Goal: Book appointment/travel/reservation

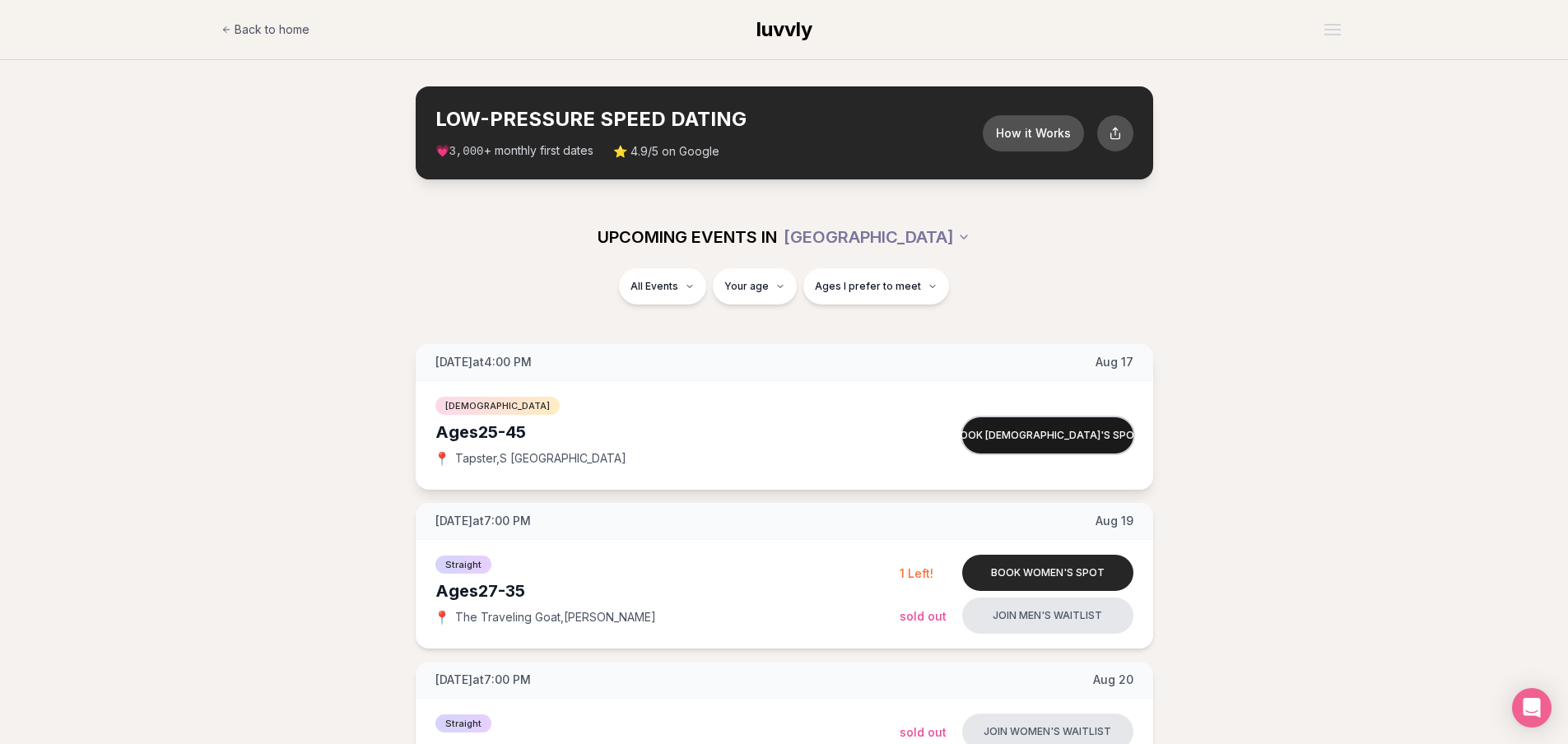
click at [1064, 437] on button "Book [DEMOGRAPHIC_DATA]'s spot" at bounding box center [1047, 435] width 171 height 37
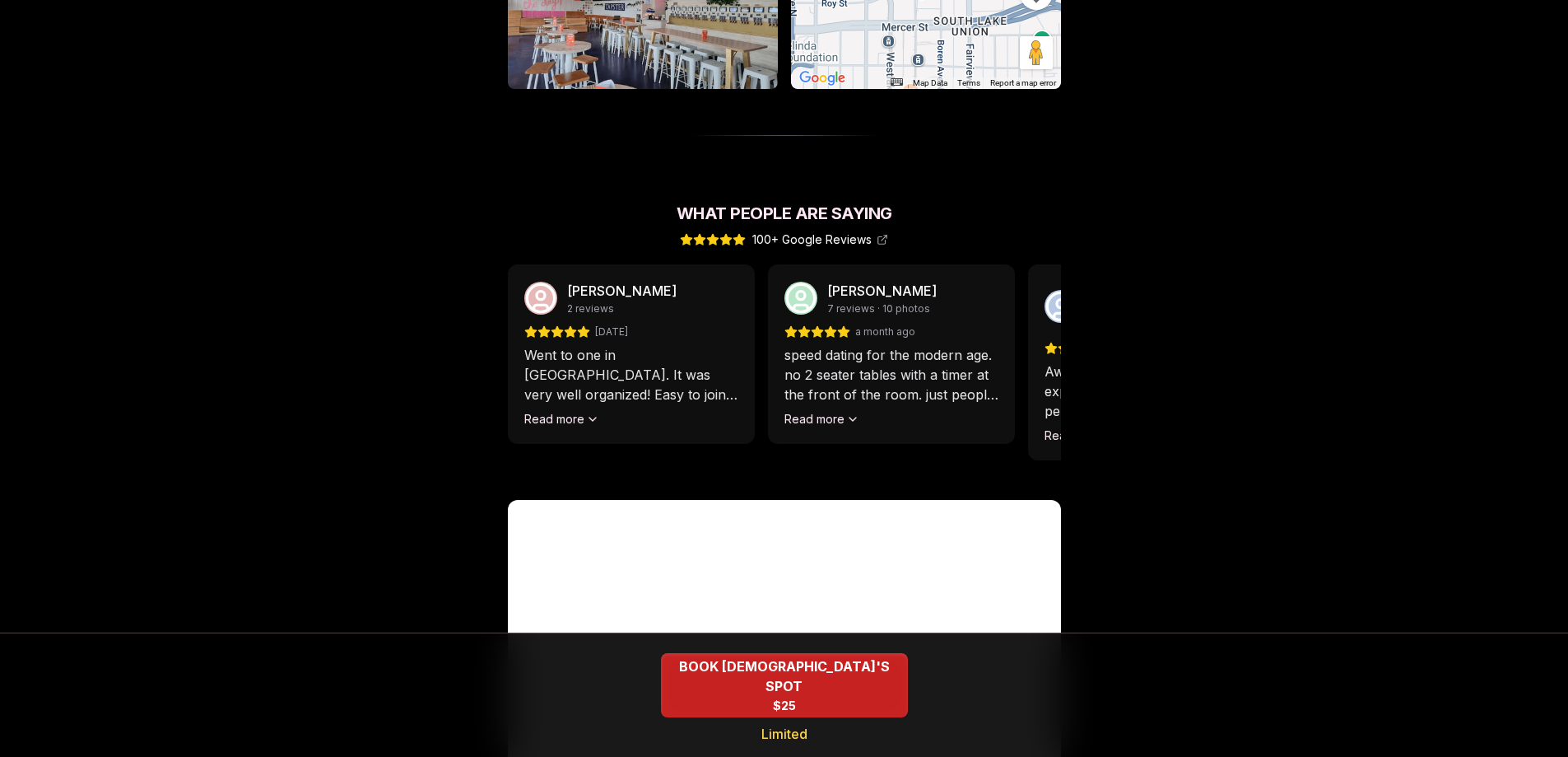
scroll to position [1498, 0]
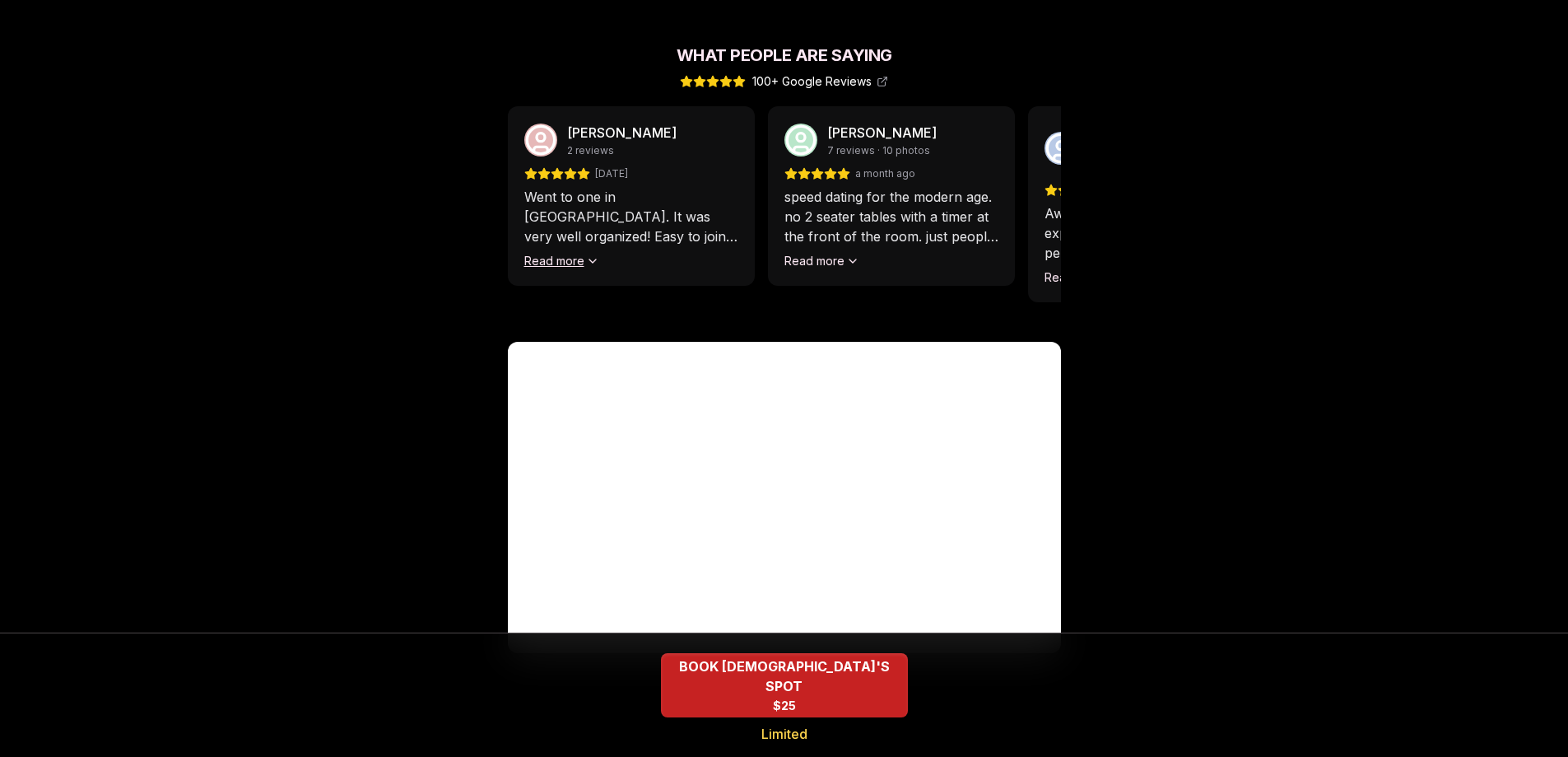
click at [565, 252] on button "Read more" at bounding box center [562, 260] width 75 height 16
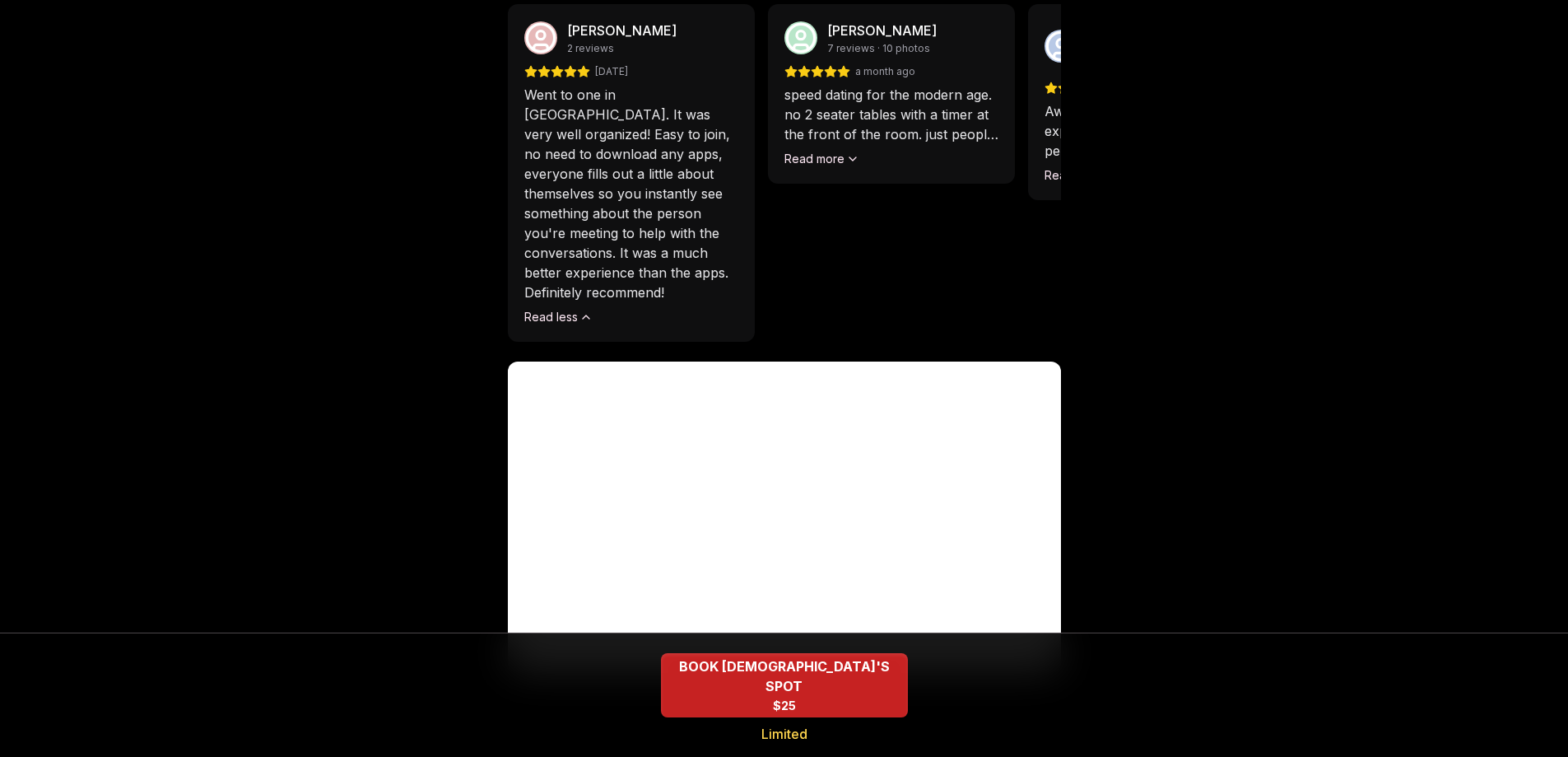
scroll to position [1468, 0]
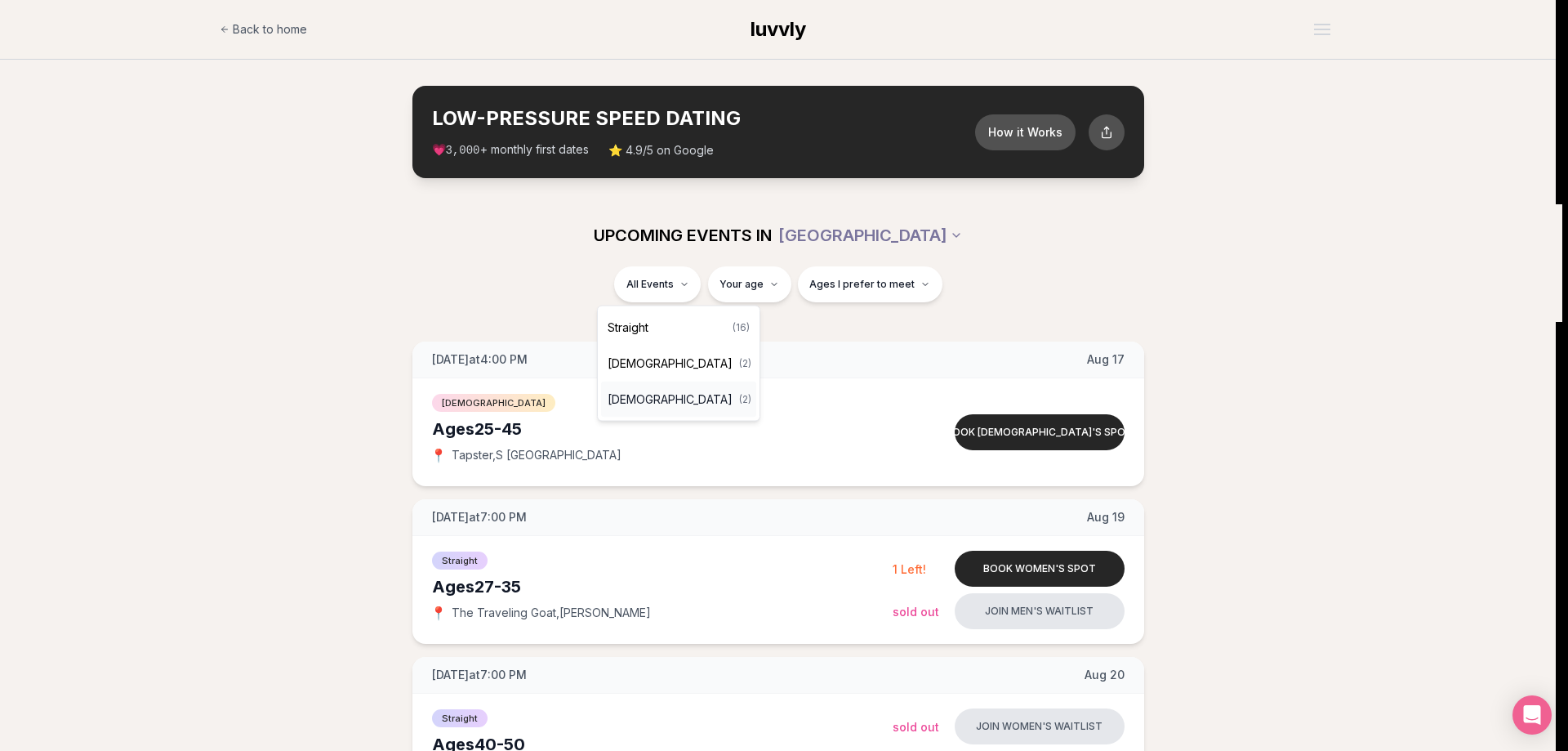
click at [662, 402] on span "[DEMOGRAPHIC_DATA]" at bounding box center [669, 399] width 125 height 16
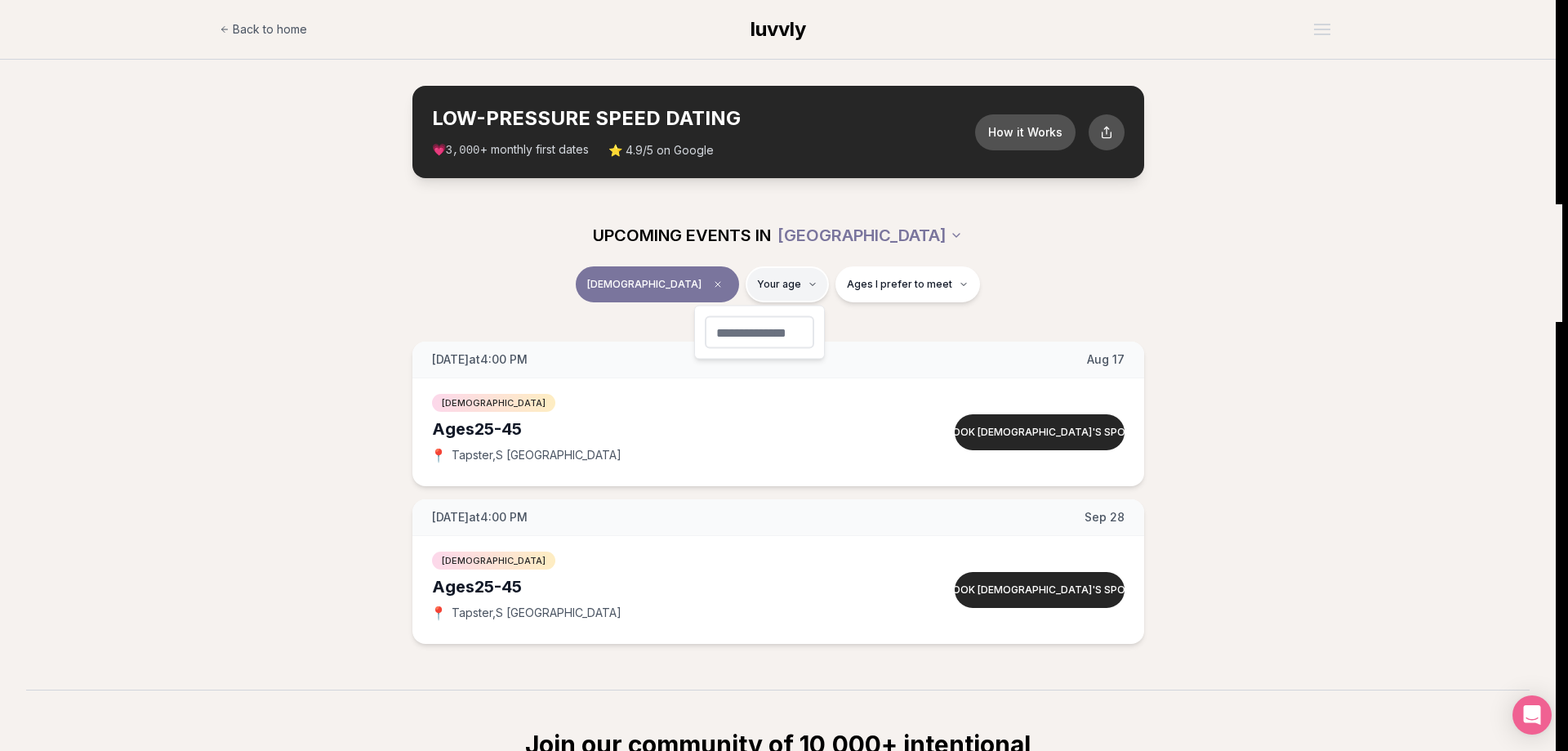
click at [780, 283] on html "Back to home luvvly LOW-PRESSURE SPEED DATING How it Works 💗 3,000 + monthly fi…" at bounding box center [784, 548] width 1568 height 1098
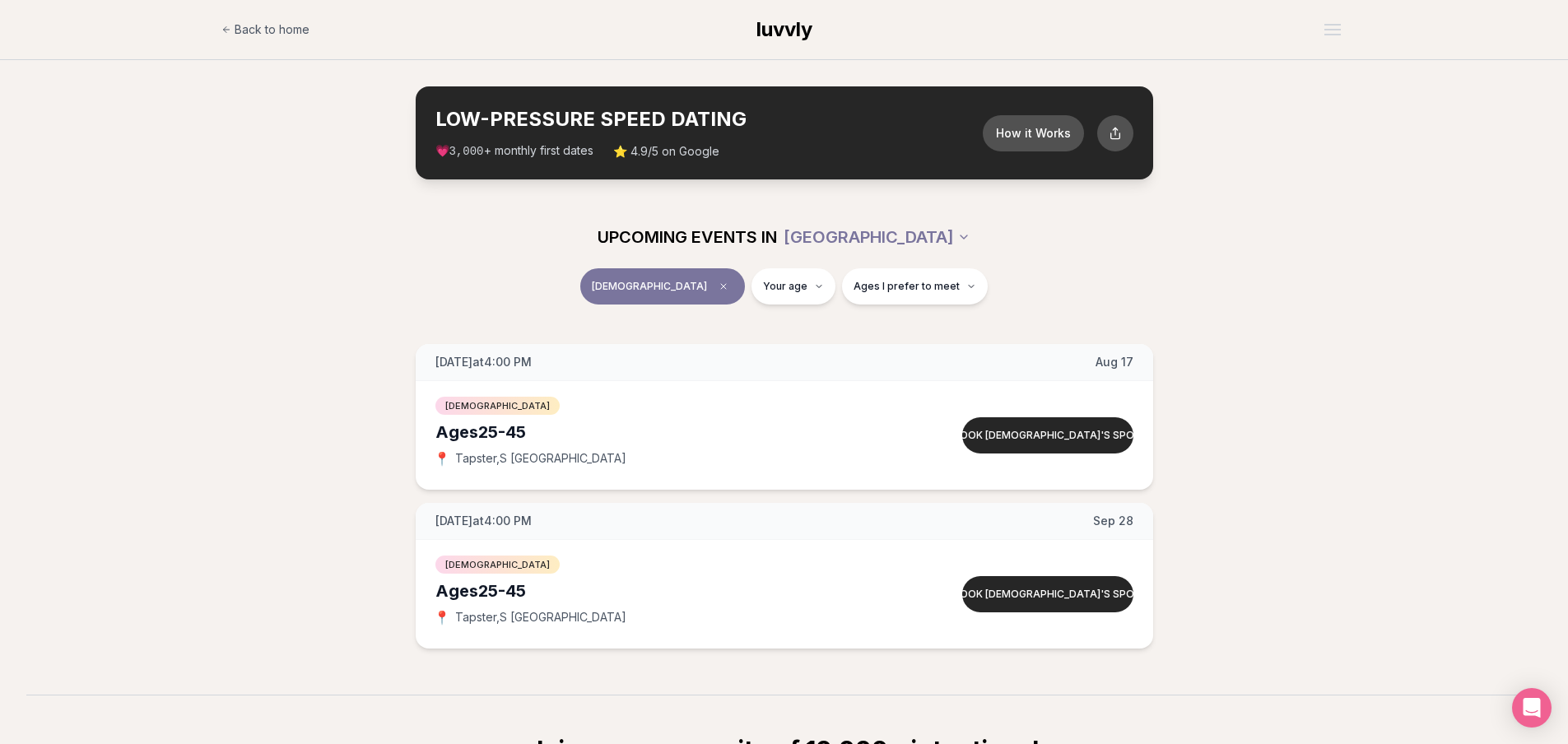
click at [718, 289] on button "[DEMOGRAPHIC_DATA]" at bounding box center [662, 287] width 165 height 37
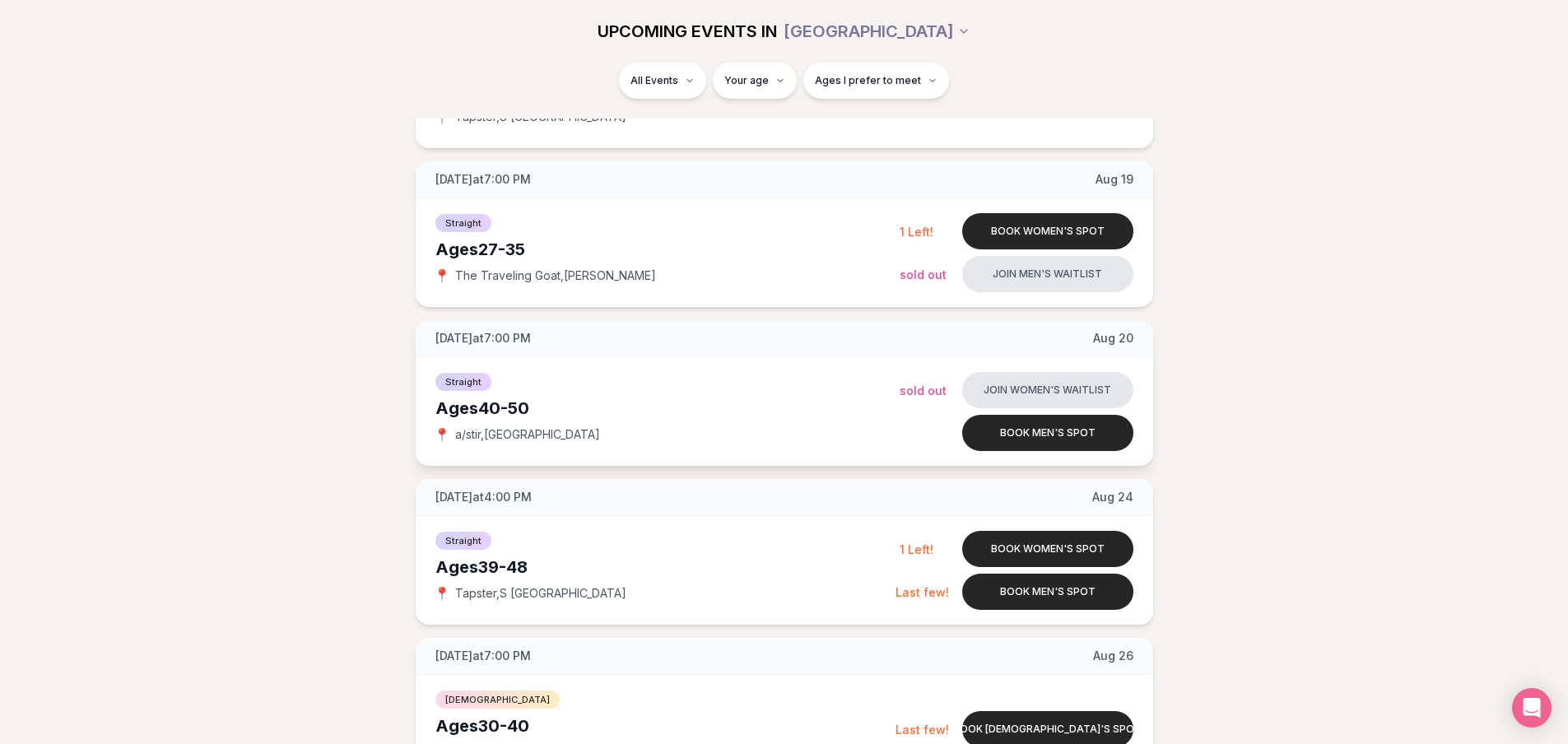
scroll to position [658, 0]
